Goal: Information Seeking & Learning: Learn about a topic

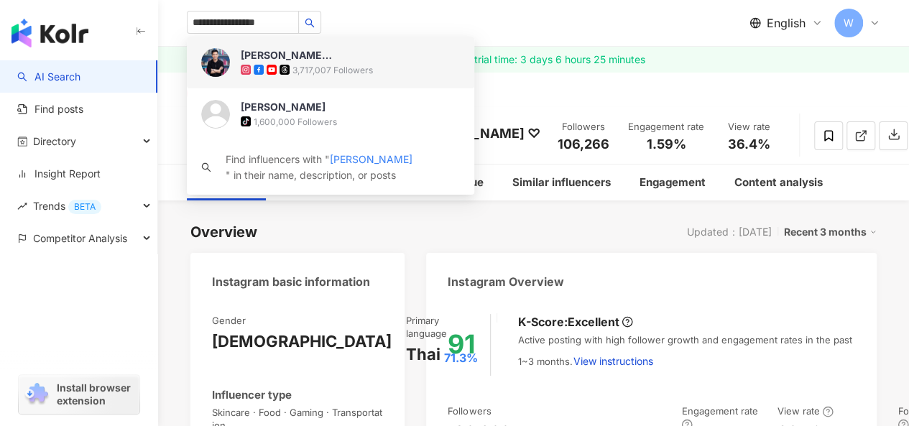
click at [213, 62] on img at bounding box center [215, 62] width 29 height 29
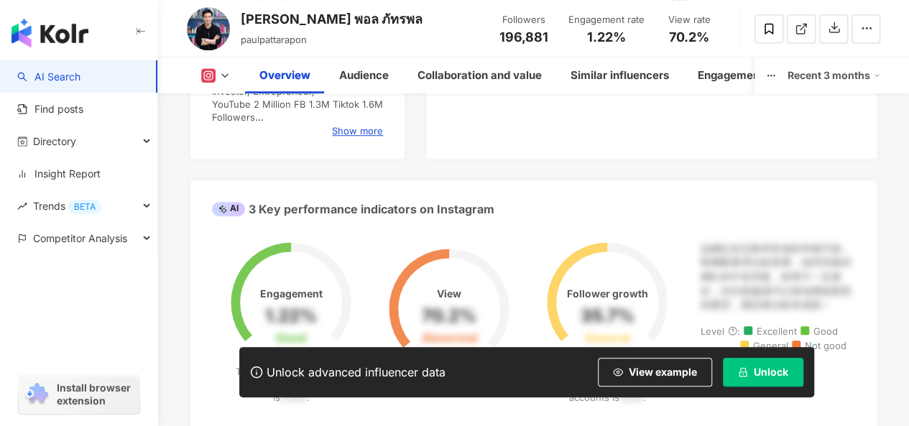
click at [773, 369] on span "Unlock" at bounding box center [771, 371] width 34 height 11
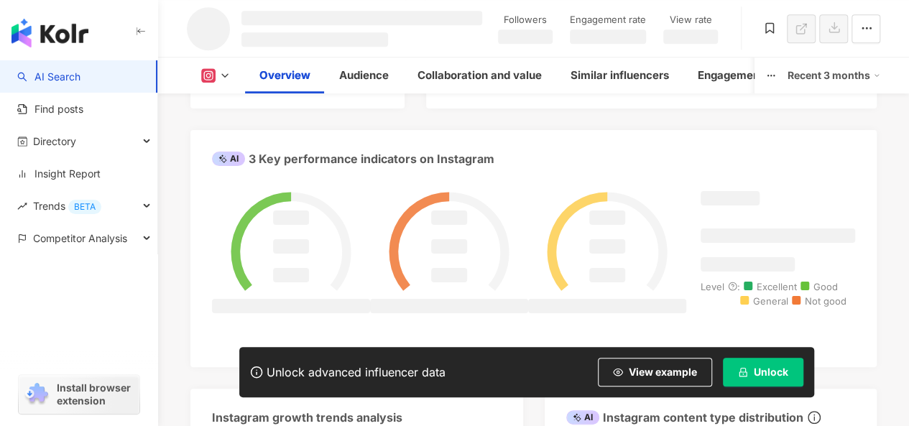
scroll to position [528, 0]
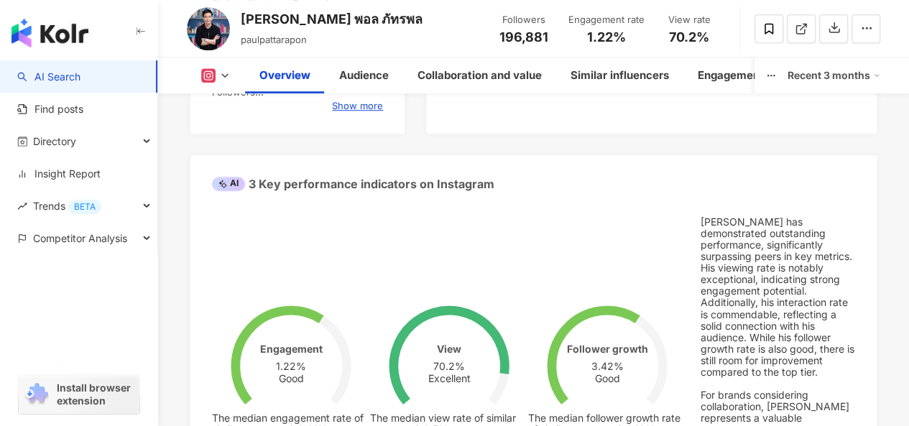
scroll to position [144, 0]
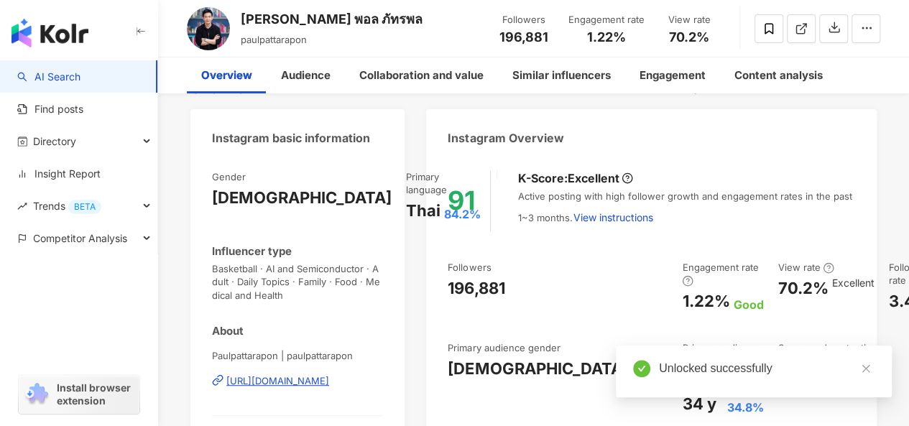
scroll to position [171, 0]
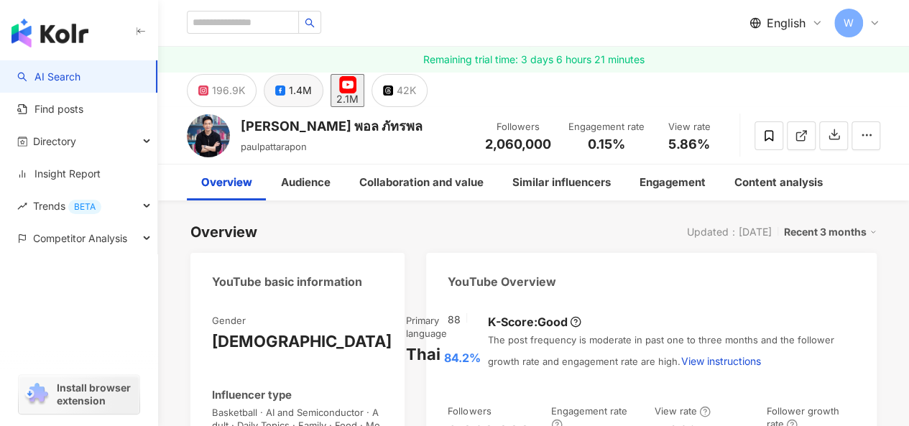
click at [295, 91] on div "1.4M" at bounding box center [300, 90] width 23 height 20
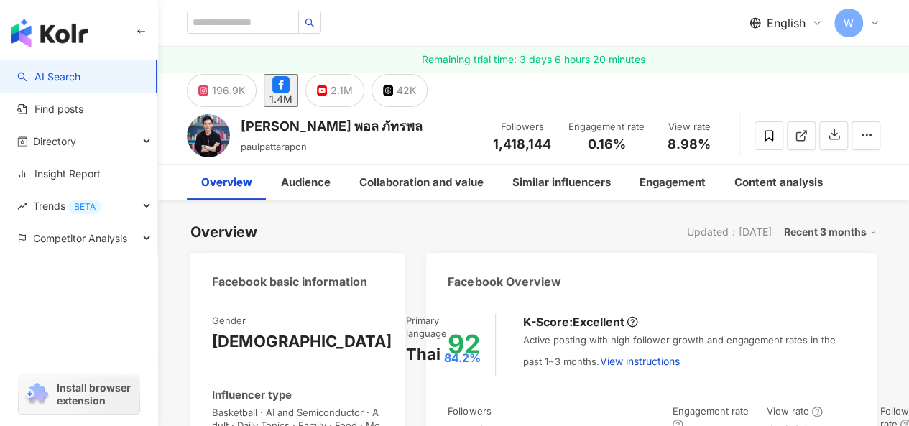
scroll to position [216, 0]
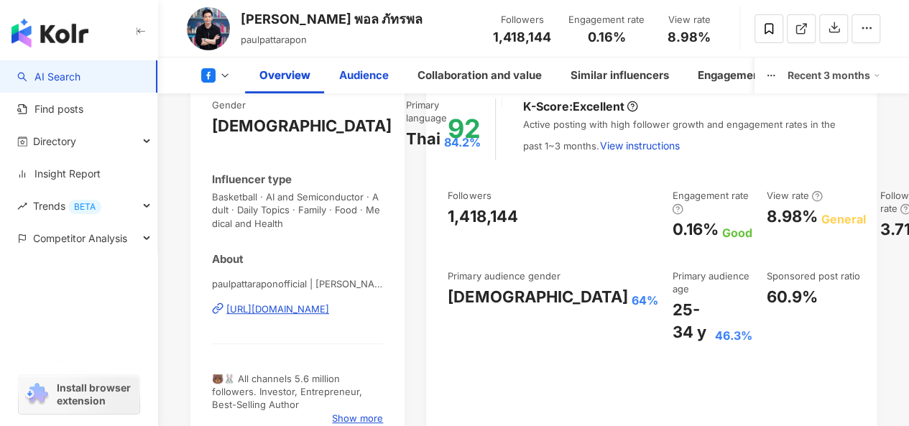
click at [367, 69] on div "Audience" at bounding box center [364, 75] width 50 height 17
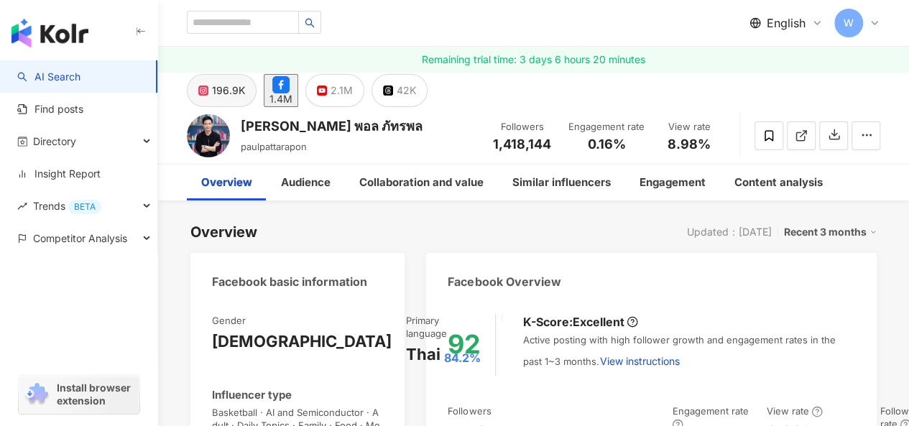
click at [228, 86] on div "196.9K" at bounding box center [228, 90] width 33 height 20
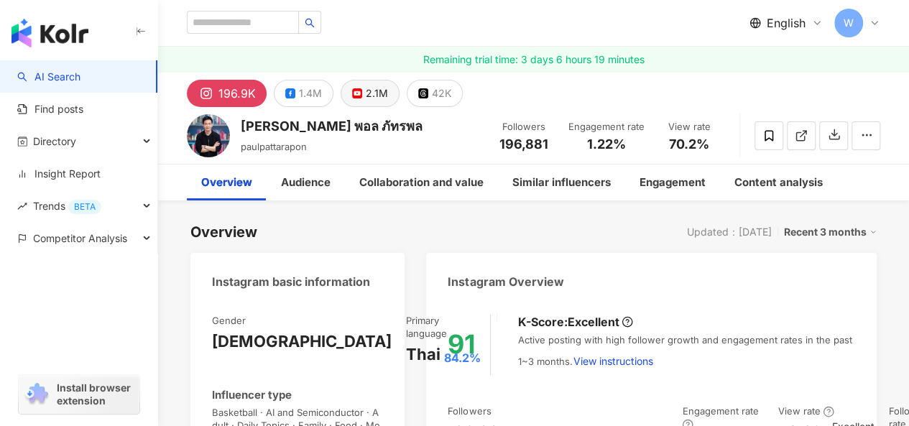
click at [378, 94] on div "2.1M" at bounding box center [377, 93] width 22 height 20
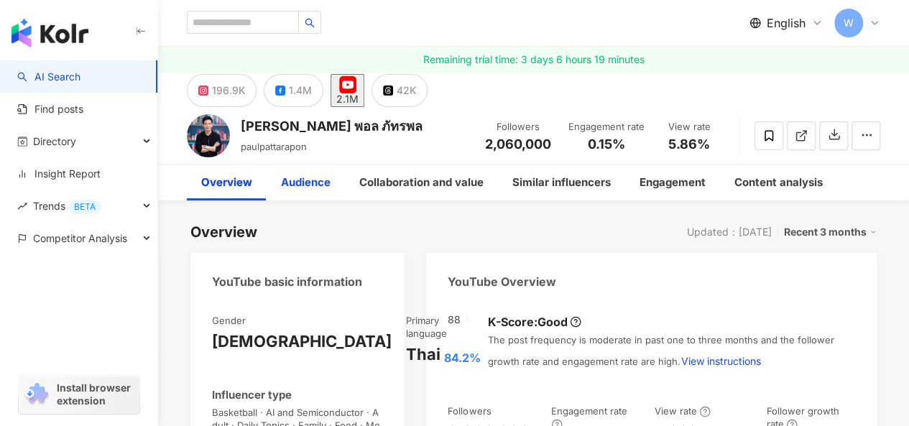
click at [302, 91] on div "1.4M" at bounding box center [300, 90] width 23 height 20
click at [293, 93] on div "1.4M" at bounding box center [300, 90] width 23 height 20
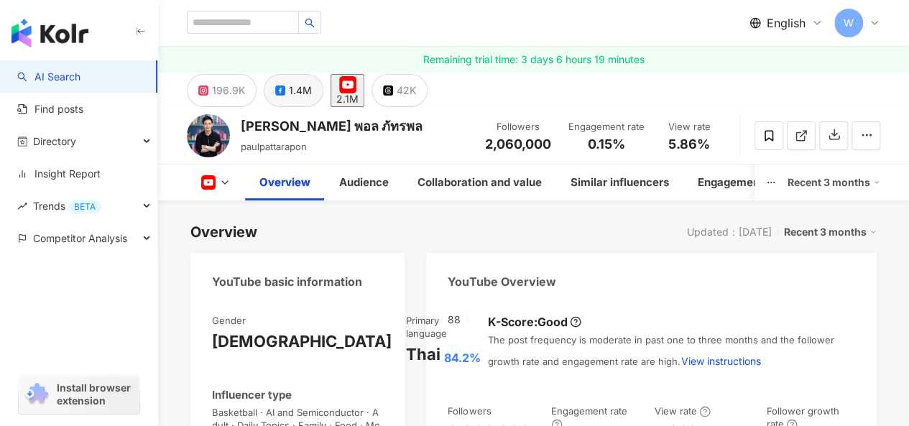
click at [308, 96] on div "1.4M" at bounding box center [300, 90] width 23 height 20
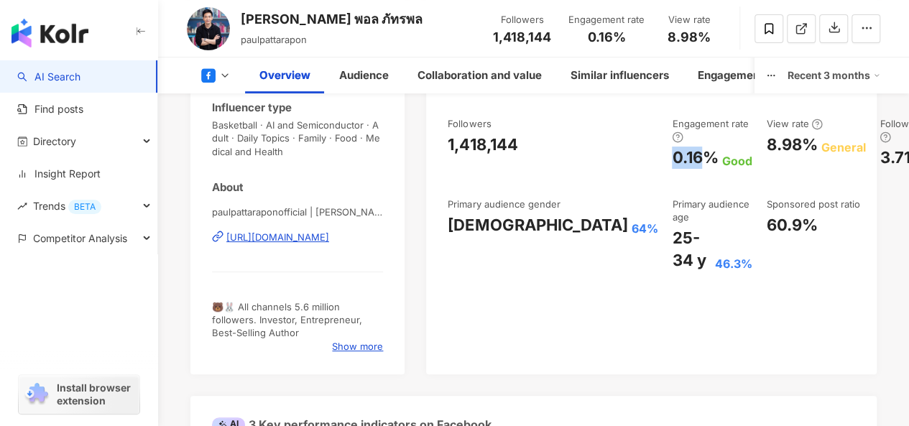
drag, startPoint x: 574, startPoint y: 160, endPoint x: 589, endPoint y: 160, distance: 15.1
click at [672, 160] on div "0.16%" at bounding box center [695, 158] width 46 height 22
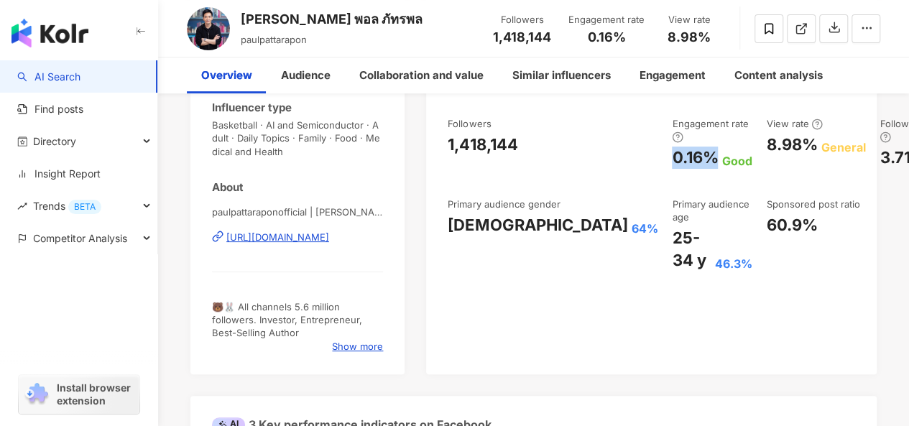
scroll to position [287, 0]
click at [672, 264] on div "25-34 y 46.3%" at bounding box center [712, 249] width 80 height 45
click at [672, 252] on div "25-34 y" at bounding box center [691, 249] width 39 height 45
click at [627, 264] on div "Followers 1,418,144 Engagement rate 0.16% Good View rate 8.98% General Follower…" at bounding box center [651, 194] width 407 height 154
drag, startPoint x: 550, startPoint y: 234, endPoint x: 627, endPoint y: 264, distance: 83.5
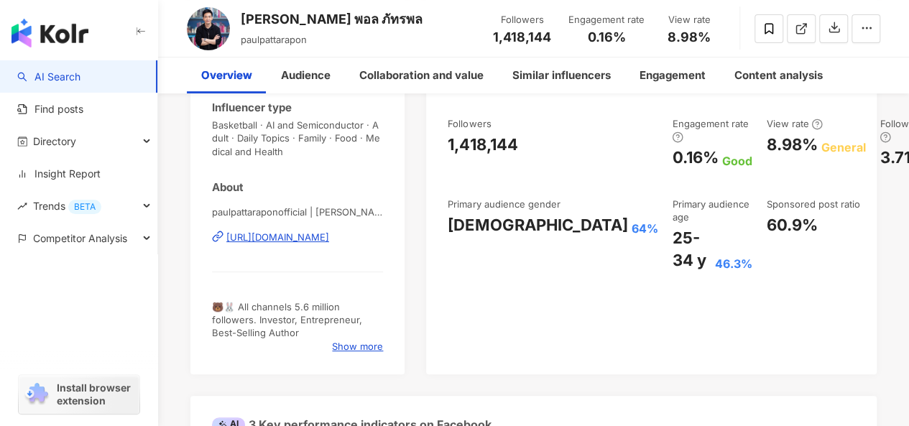
click at [672, 264] on div "25-34 y 46.3%" at bounding box center [712, 249] width 80 height 45
copy div "25-34 y 46.3%"
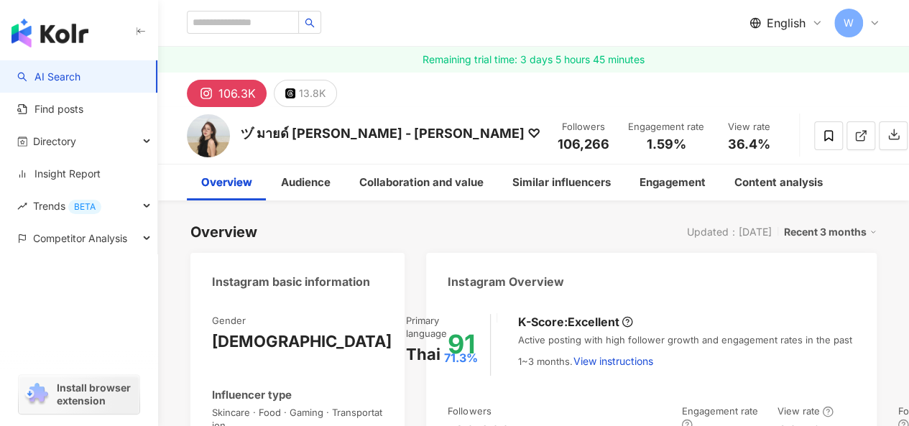
type input "**********"
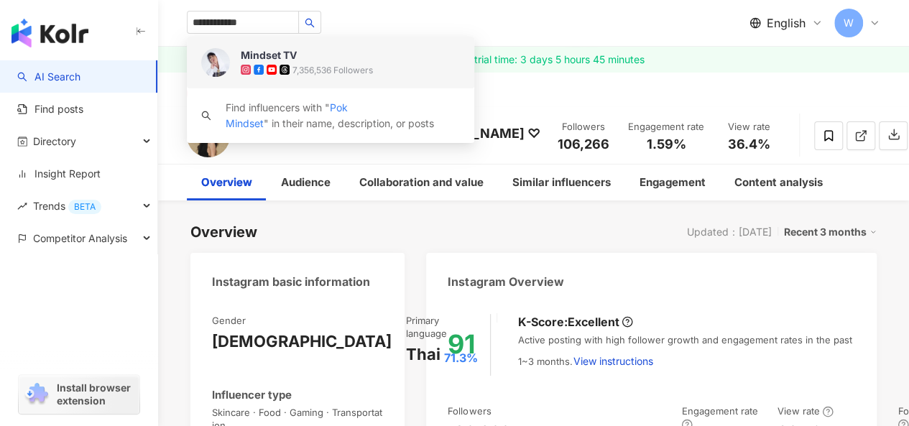
click at [211, 57] on img at bounding box center [215, 62] width 29 height 29
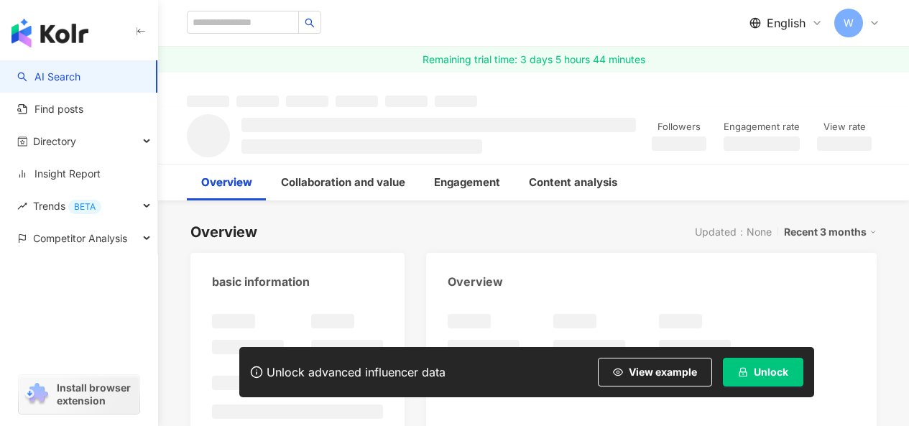
click at [753, 382] on button "Unlock" at bounding box center [763, 372] width 80 height 29
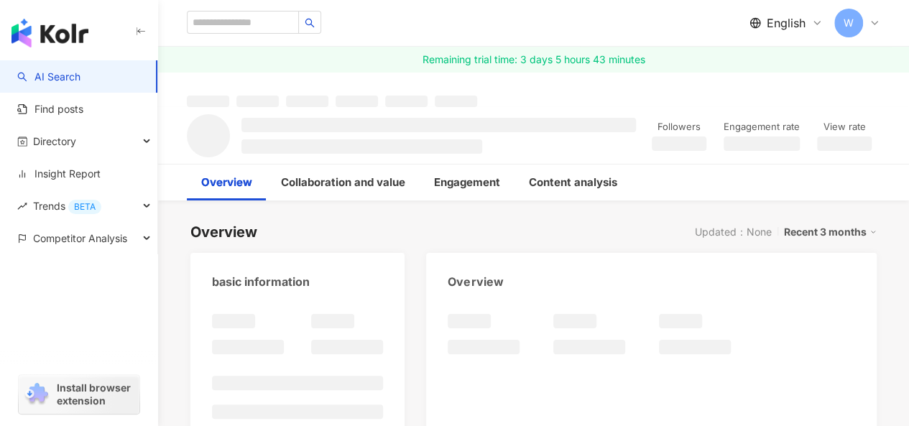
scroll to position [6, 0]
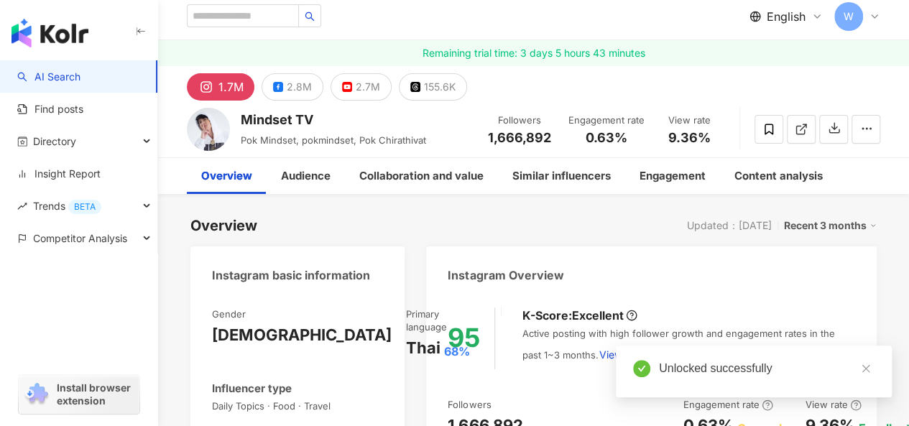
click at [456, 218] on div "Overview Updated：[DATE] Recent 3 months" at bounding box center [533, 226] width 686 height 20
drag, startPoint x: 269, startPoint y: 126, endPoint x: 340, endPoint y: 177, distance: 86.9
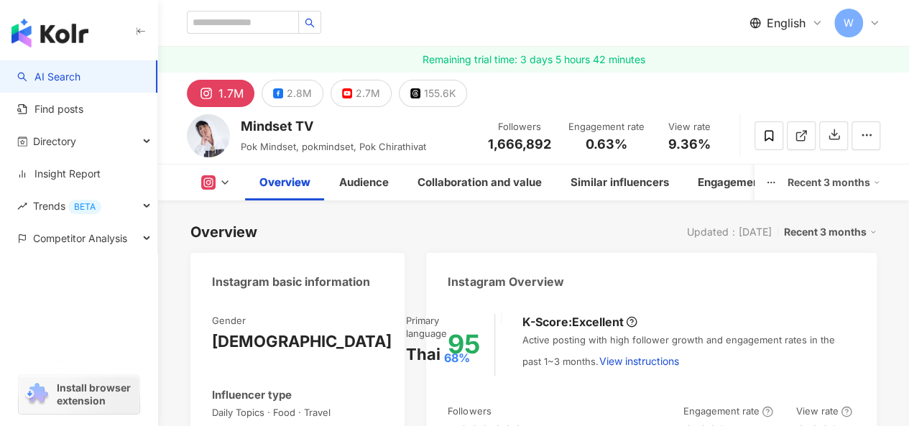
click at [244, 129] on div "Mindset TV" at bounding box center [333, 126] width 185 height 18
click at [374, 228] on div "Overview Updated：[DATE] Recent 3 months" at bounding box center [533, 232] width 686 height 20
click at [411, 231] on div "Overview Updated：[DATE] Recent 3 months" at bounding box center [533, 232] width 686 height 20
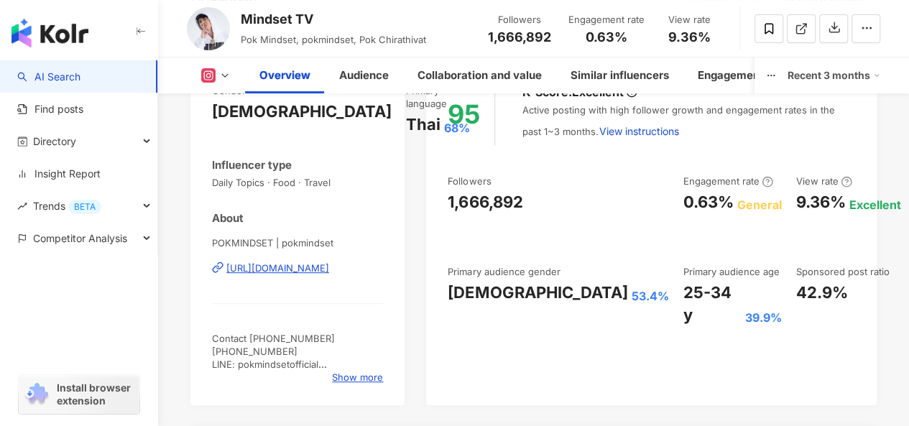
click at [662, 320] on div "Followers 1,666,892 Engagement rate 0.63% General View rate 9.36% Excellent Fol…" at bounding box center [651, 251] width 407 height 152
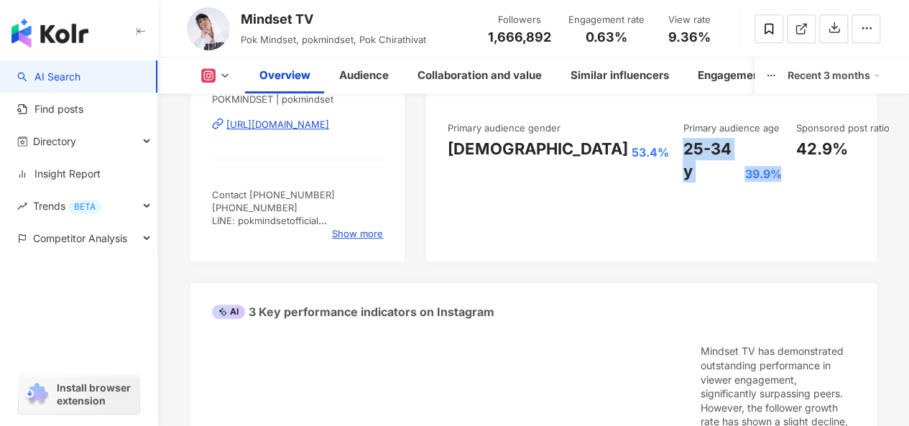
click at [683, 149] on div "25-34 y" at bounding box center [712, 160] width 58 height 45
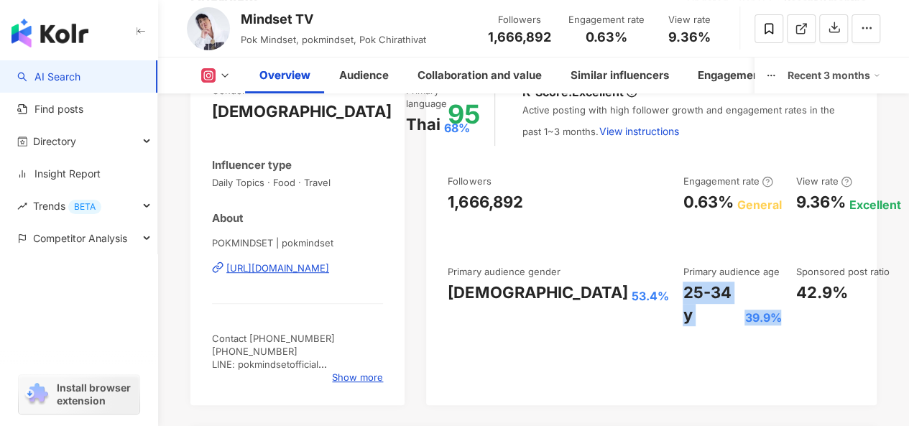
drag, startPoint x: 563, startPoint y: 287, endPoint x: 659, endPoint y: 318, distance: 100.9
click at [659, 318] on div "Followers 1,666,892 Engagement rate 0.63% General View rate 9.36% Excellent Fol…" at bounding box center [651, 251] width 407 height 152
drag, startPoint x: 561, startPoint y: 199, endPoint x: 605, endPoint y: 202, distance: 43.9
click at [683, 202] on div "0.63%" at bounding box center [708, 202] width 50 height 22
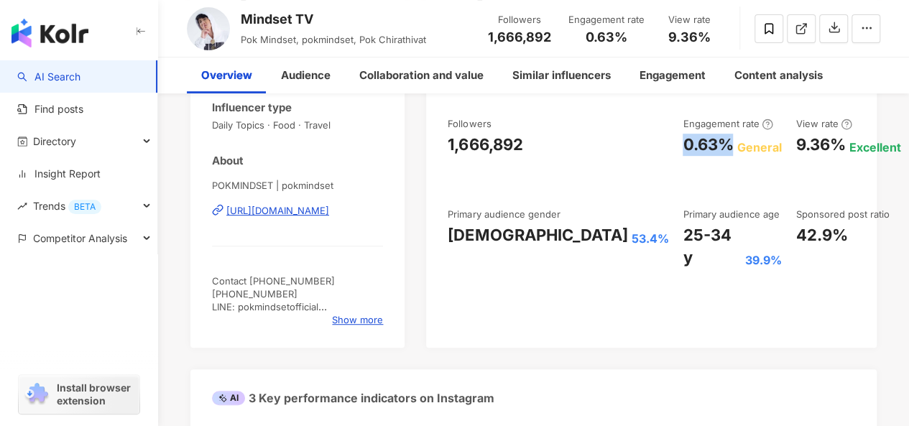
scroll to position [0, 0]
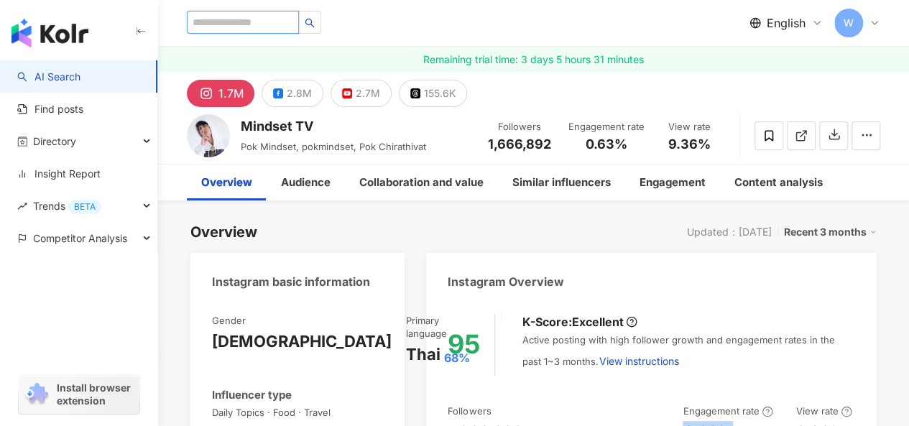
click at [269, 17] on input "search" at bounding box center [243, 22] width 112 height 23
paste input "******"
type input "******"
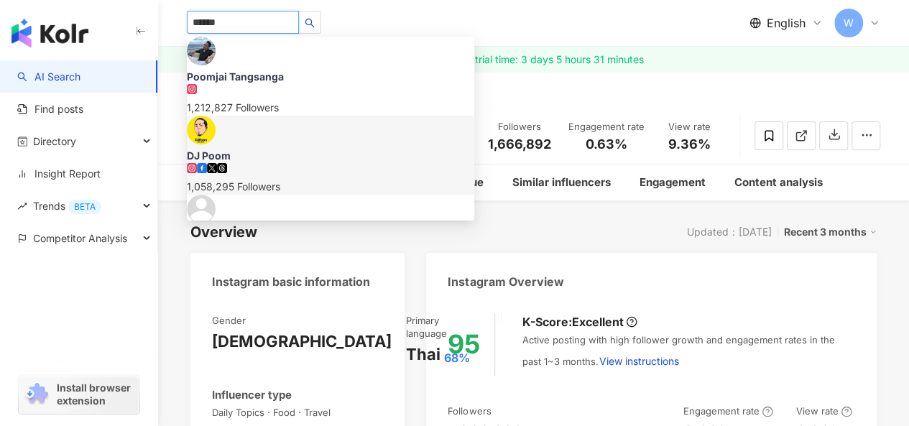
click at [216, 116] on img at bounding box center [201, 130] width 29 height 29
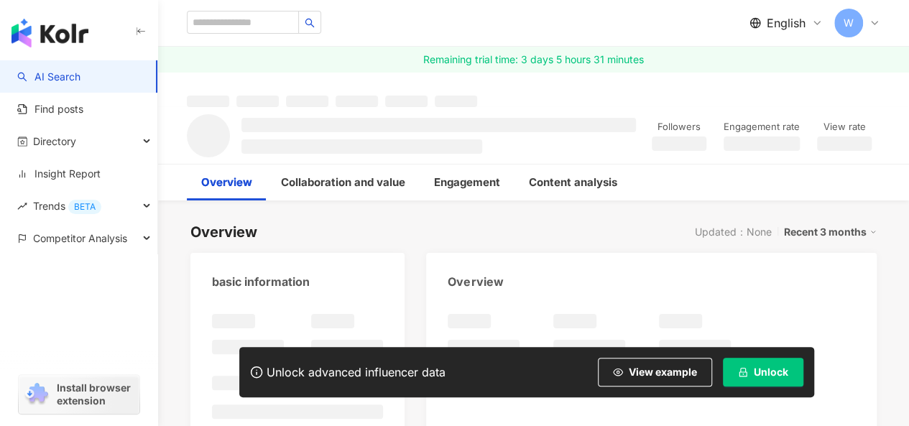
click at [770, 371] on span "Unlock" at bounding box center [771, 371] width 34 height 11
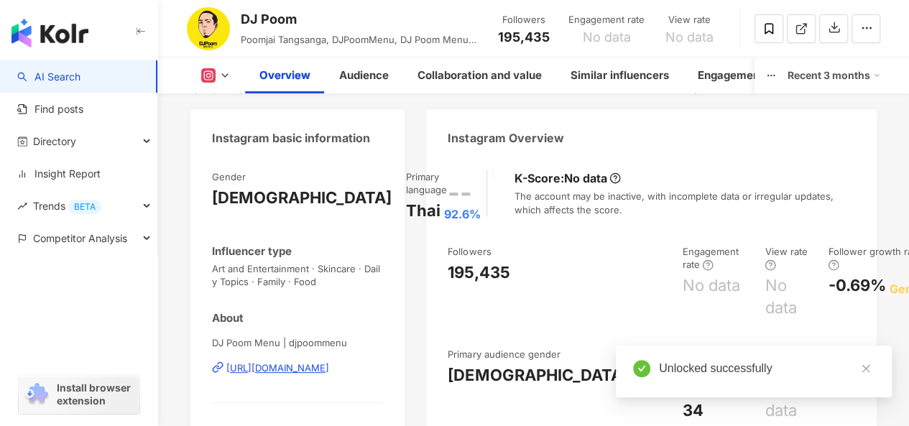
scroll to position [287, 0]
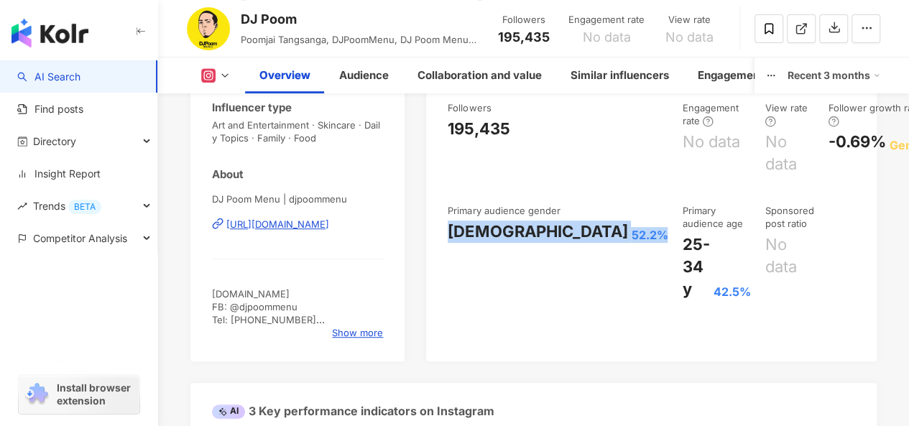
drag, startPoint x: 450, startPoint y: 218, endPoint x: 523, endPoint y: 222, distance: 72.7
click at [523, 222] on div "[DEMOGRAPHIC_DATA] 52.2%" at bounding box center [558, 232] width 220 height 22
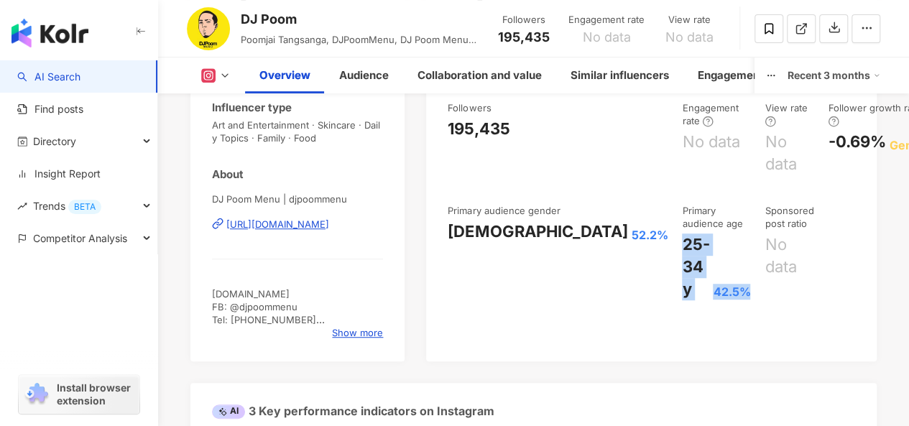
drag, startPoint x: 550, startPoint y: 218, endPoint x: 632, endPoint y: 244, distance: 86.8
click at [682, 244] on div "25-34 y 42.5%" at bounding box center [716, 267] width 68 height 66
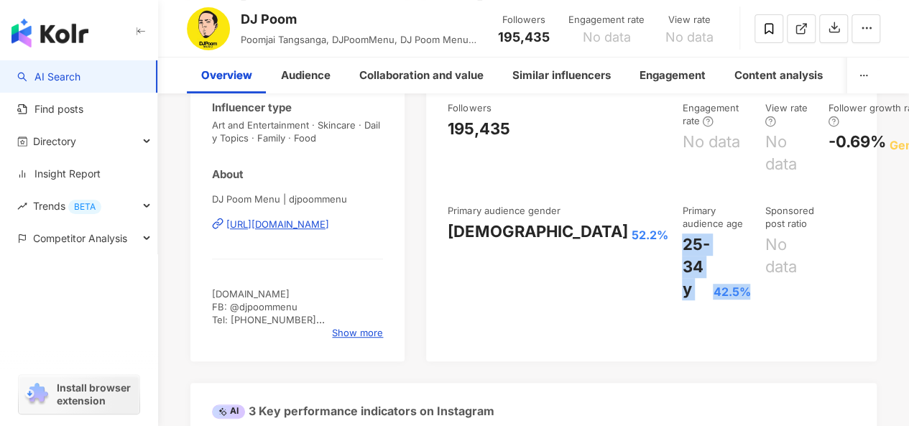
scroll to position [0, 0]
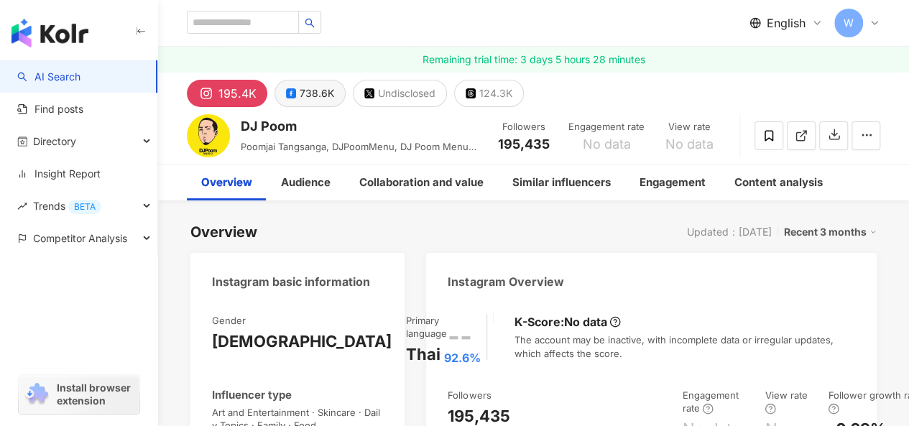
click at [330, 87] on div "738.6K" at bounding box center [317, 93] width 34 height 20
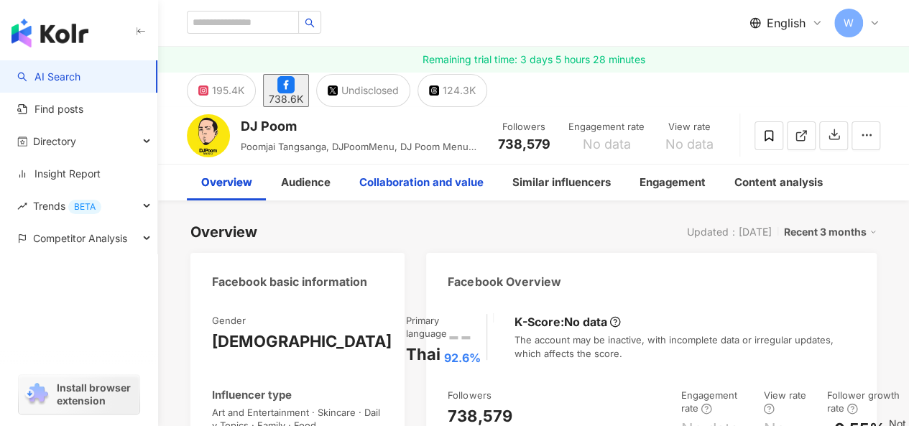
click at [393, 199] on div "Collaboration and value" at bounding box center [421, 183] width 153 height 36
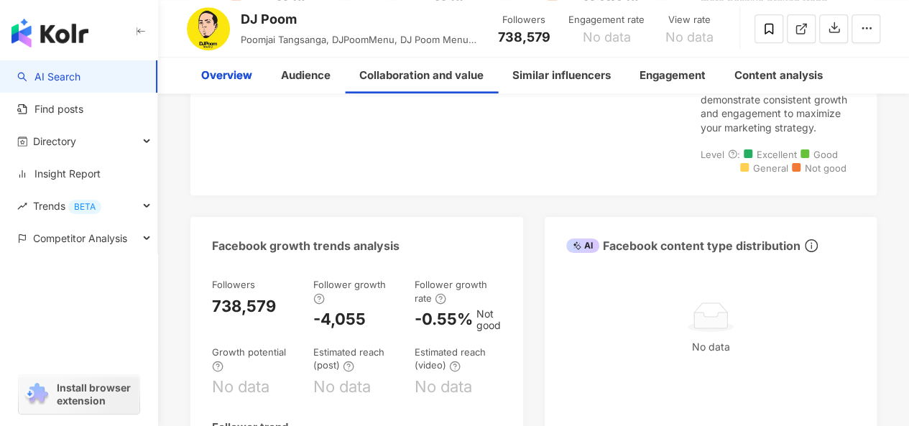
scroll to position [716, 0]
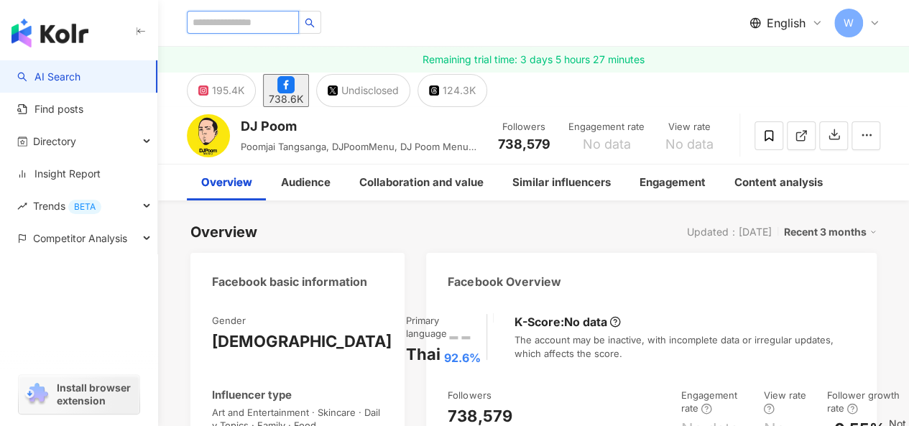
click at [254, 19] on input "search" at bounding box center [243, 22] width 112 height 23
paste input "**********"
type input "**********"
drag, startPoint x: 301, startPoint y: 123, endPoint x: 241, endPoint y: 129, distance: 59.9
click at [241, 129] on div "DJ Poom" at bounding box center [361, 126] width 240 height 18
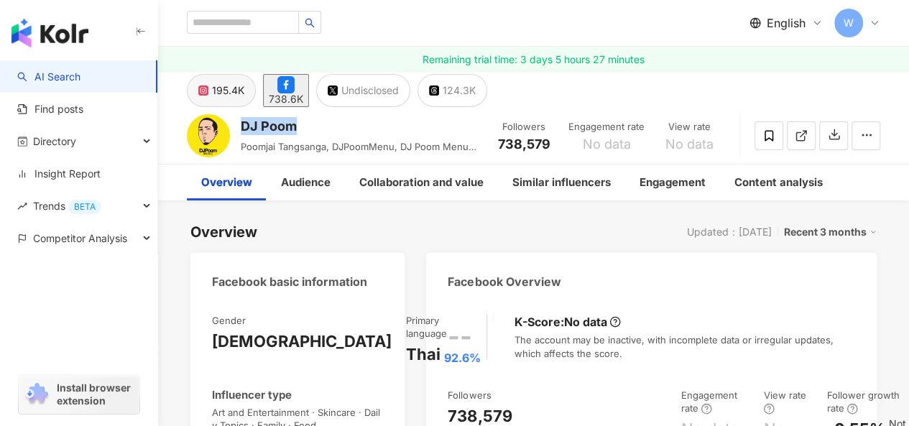
copy div "DJ Poom"
click at [228, 15] on input "search" at bounding box center [243, 22] width 112 height 23
paste input "*******"
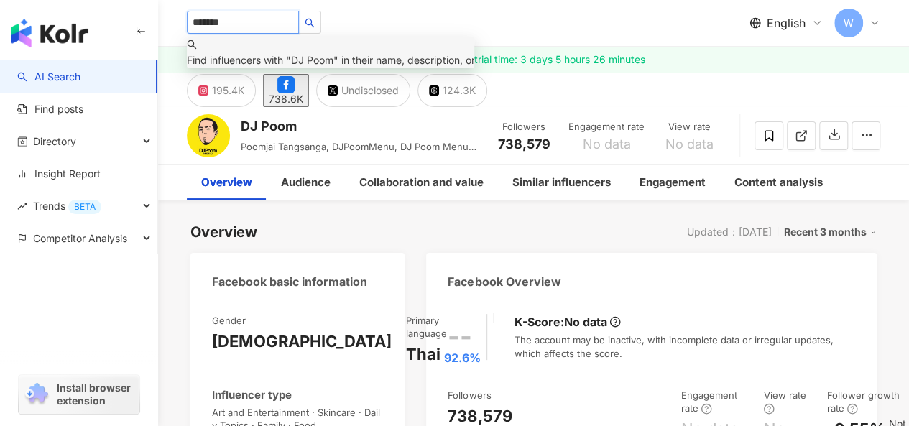
click at [213, 19] on input "*******" at bounding box center [243, 22] width 112 height 23
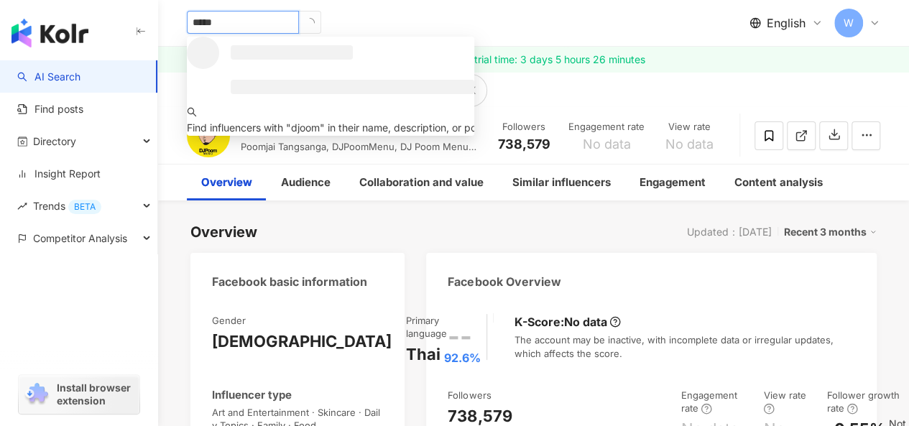
type input "******"
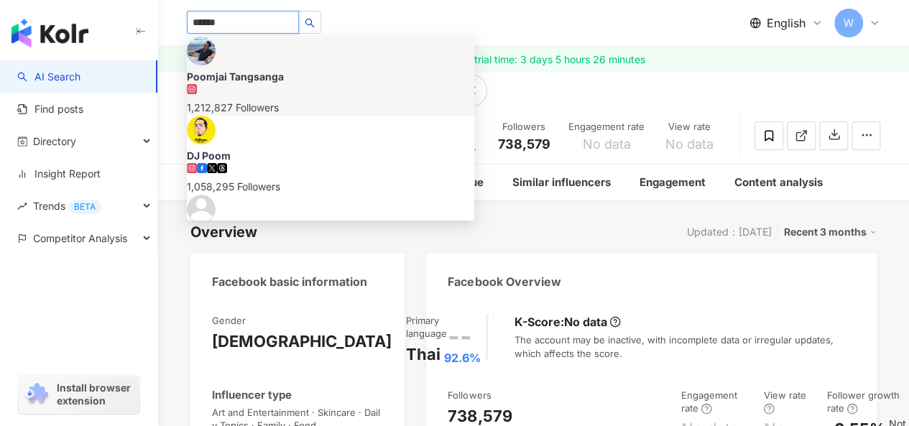
click at [216, 64] on img at bounding box center [201, 51] width 29 height 29
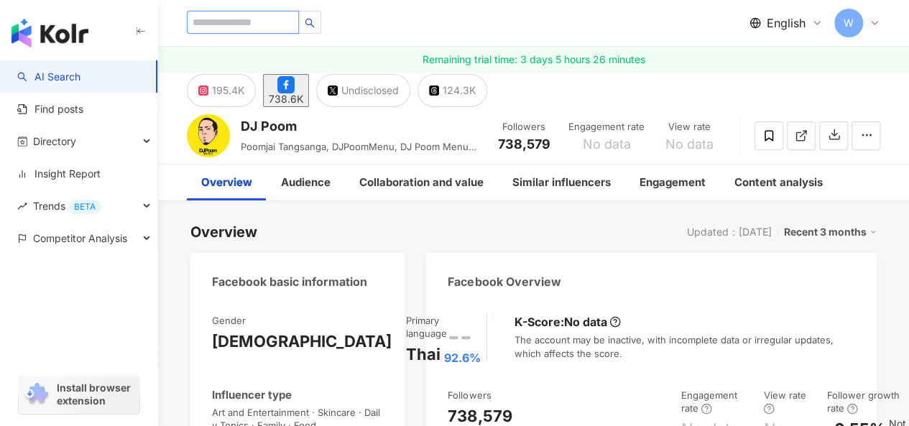
click at [249, 22] on input "search" at bounding box center [243, 22] width 112 height 23
paste input "********"
type input "********"
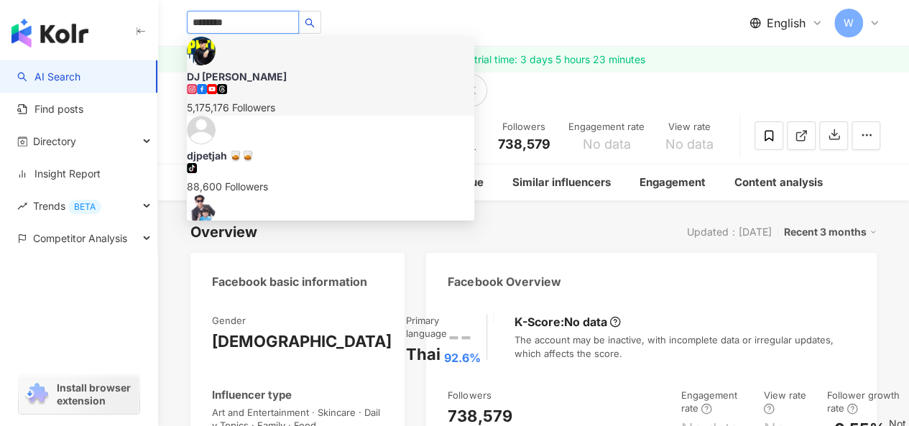
click at [216, 58] on img at bounding box center [201, 51] width 29 height 29
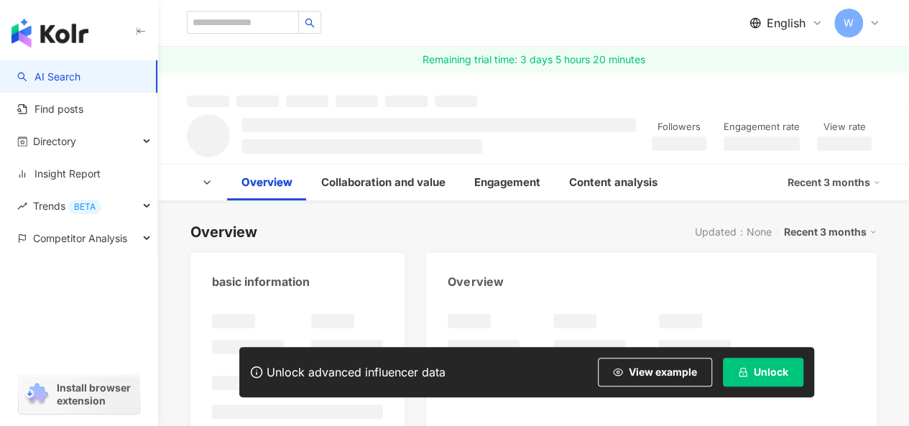
scroll to position [144, 0]
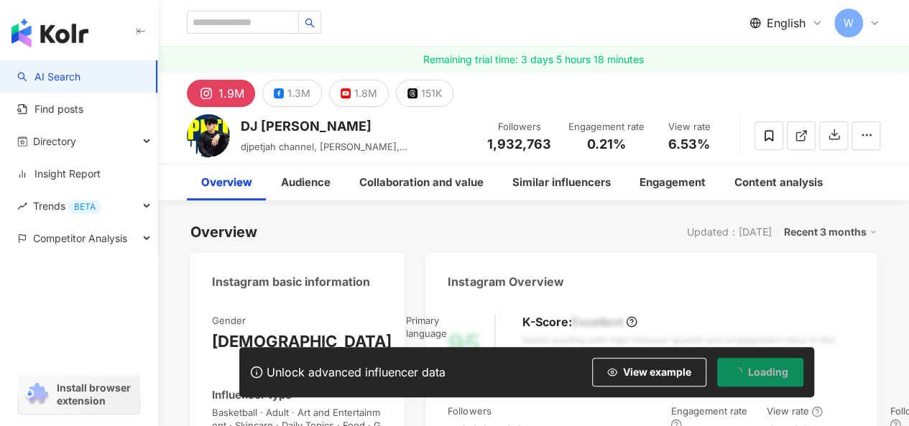
scroll to position [85, 0]
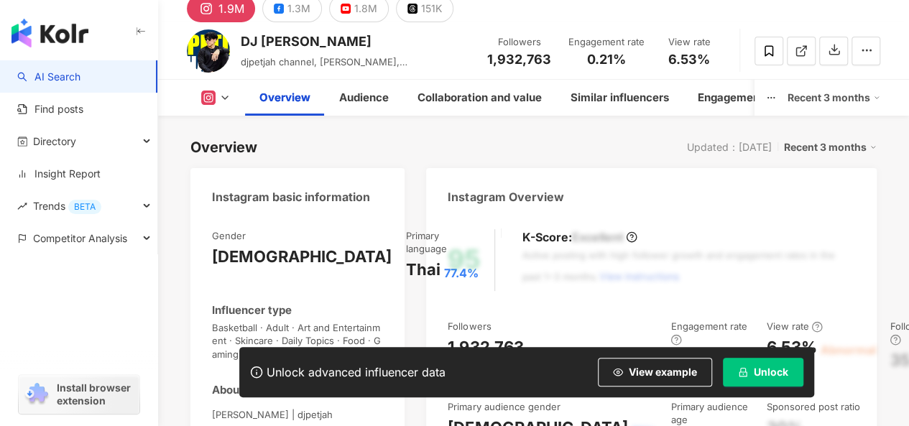
click at [759, 378] on button "Unlock" at bounding box center [763, 372] width 80 height 29
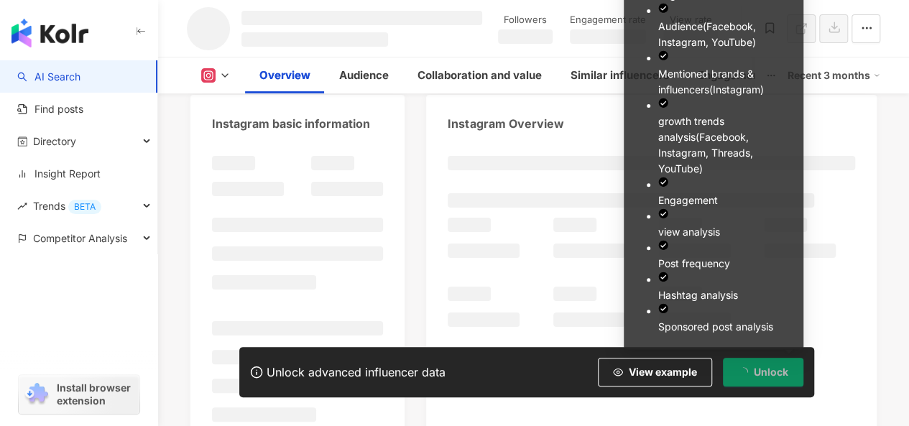
scroll to position [0, 0]
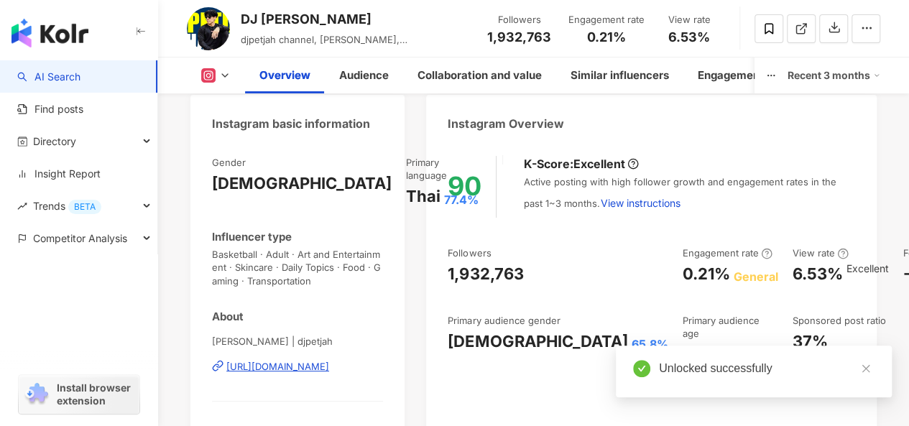
click at [219, 76] on icon at bounding box center [224, 75] width 11 height 11
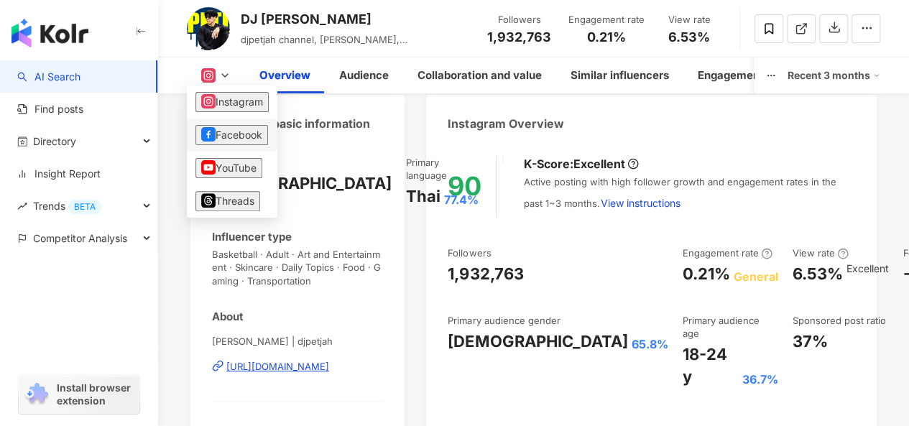
click at [248, 131] on button "Facebook" at bounding box center [231, 135] width 73 height 20
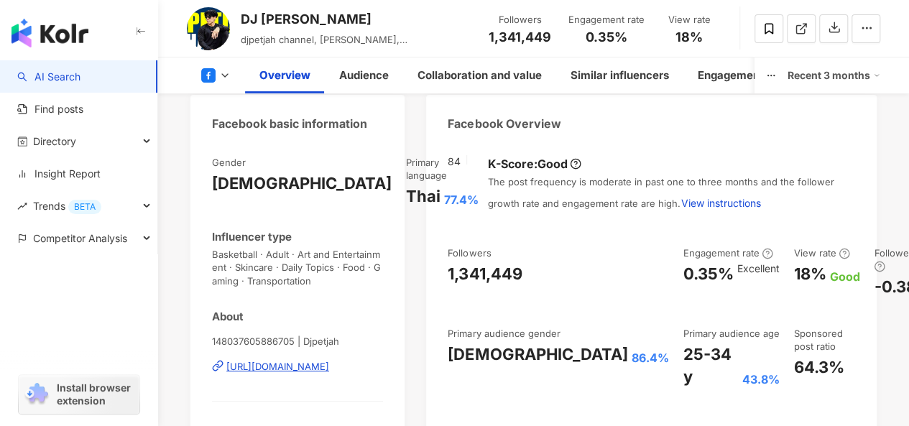
click at [217, 77] on button at bounding box center [216, 75] width 58 height 14
click at [222, 74] on polyline at bounding box center [225, 75] width 6 height 3
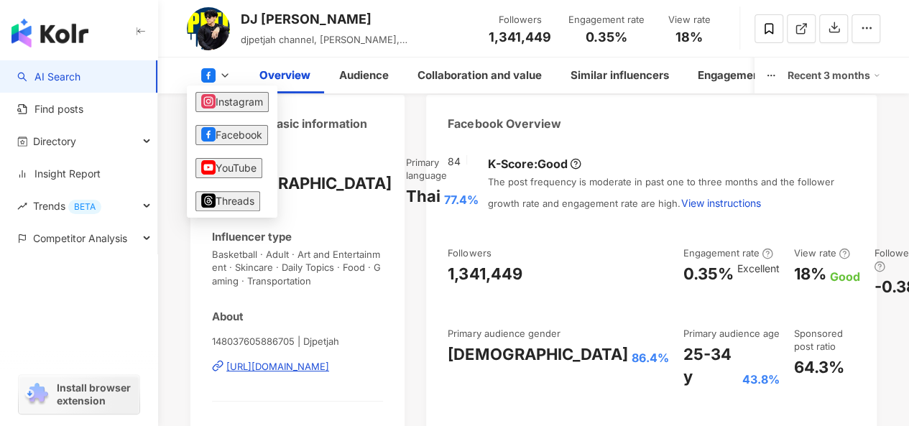
click at [237, 174] on div "[DEMOGRAPHIC_DATA]" at bounding box center [302, 183] width 180 height 22
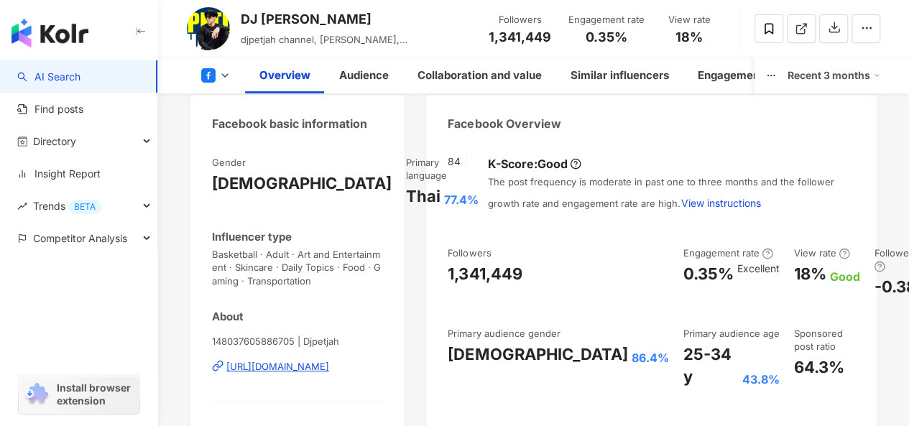
click at [221, 72] on icon at bounding box center [224, 75] width 11 height 11
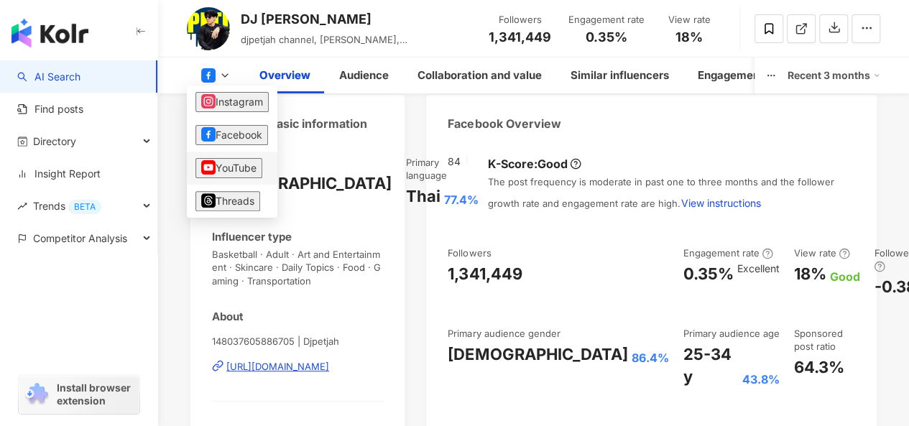
click at [236, 165] on button "YouTube" at bounding box center [228, 168] width 67 height 20
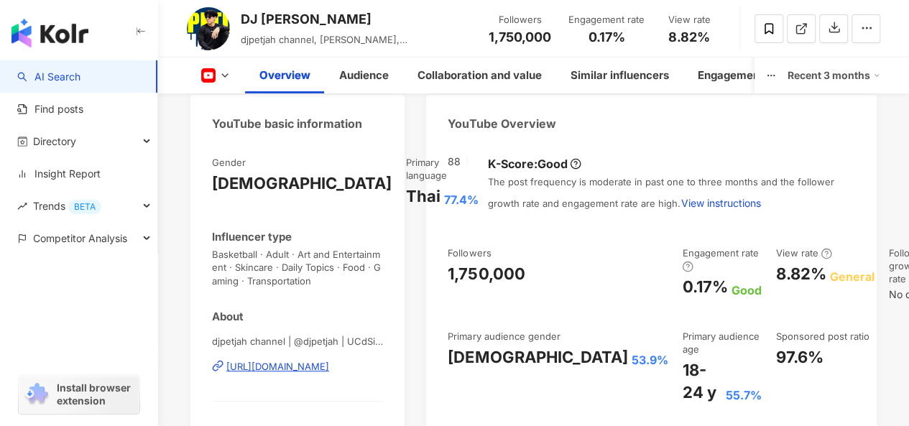
click at [529, 369] on div "[DEMOGRAPHIC_DATA] 53.9%" at bounding box center [558, 357] width 220 height 22
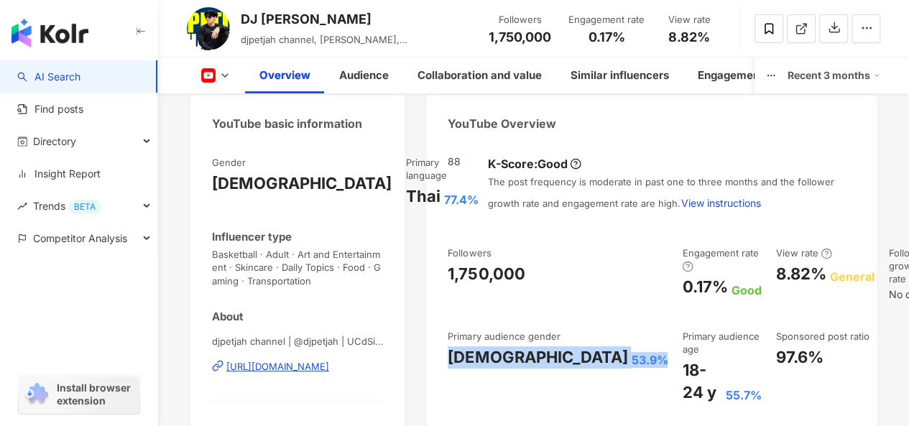
click at [594, 283] on div "Followers 1,750,000 Engagement rate 0.17% Good View rate 8.82% General Follower…" at bounding box center [651, 324] width 407 height 157
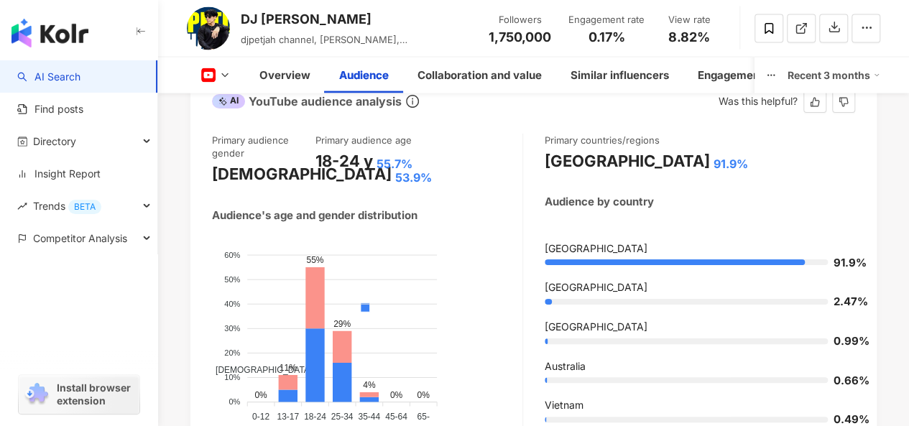
scroll to position [1553, 0]
